Goal: Navigation & Orientation: Find specific page/section

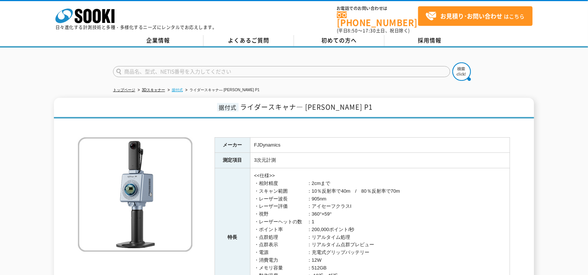
click at [182, 88] on link "据付式" at bounding box center [177, 90] width 11 height 4
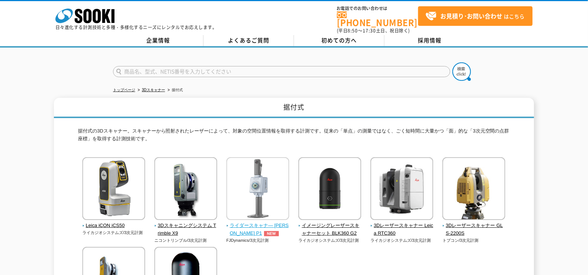
click at [242, 222] on span "ライダースキャナ― [PERSON_NAME] P1" at bounding box center [257, 230] width 63 height 16
